Goal: Navigation & Orientation: Go to known website

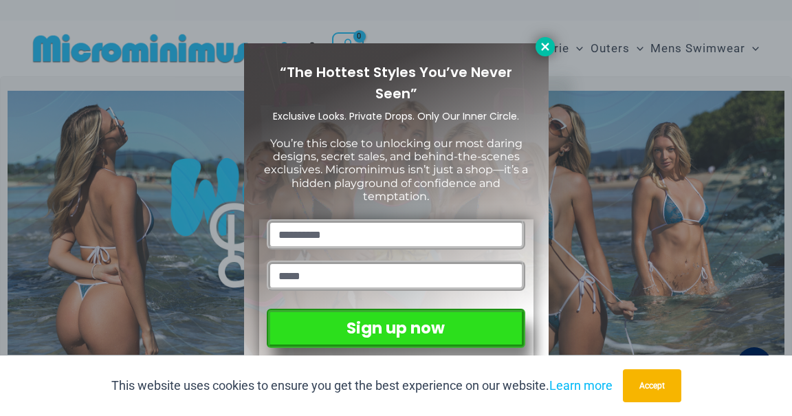
type input "**********"
click at [544, 43] on icon at bounding box center [545, 47] width 12 height 12
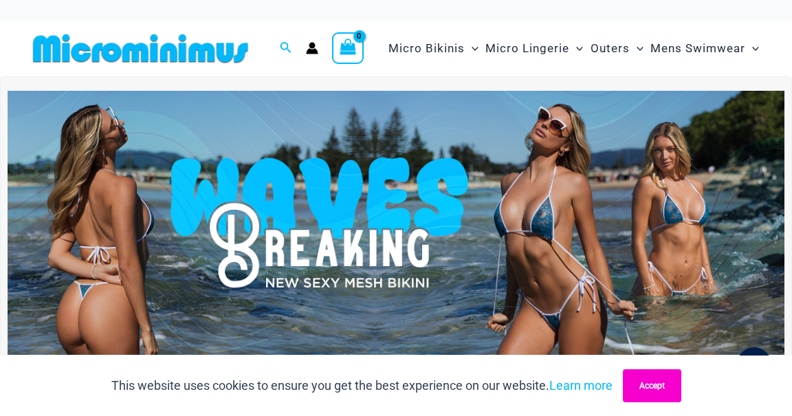
click at [656, 383] on button "Accept" at bounding box center [652, 385] width 58 height 33
